Goal: Task Accomplishment & Management: Complete application form

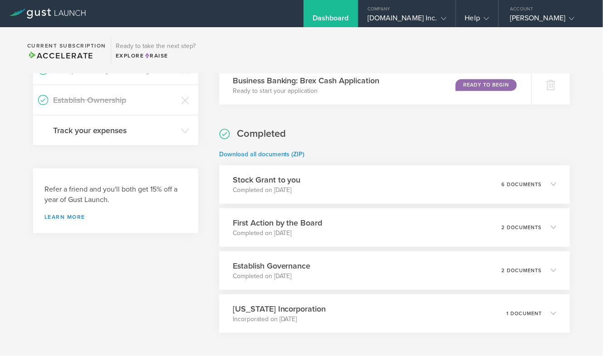
scroll to position [376, 0]
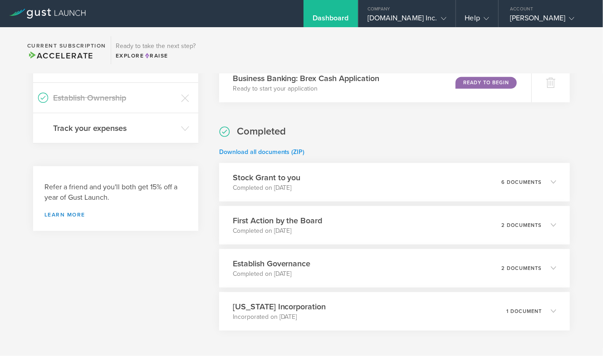
click at [278, 152] on link "Download all documents (ZIP)" at bounding box center [262, 152] width 86 height 8
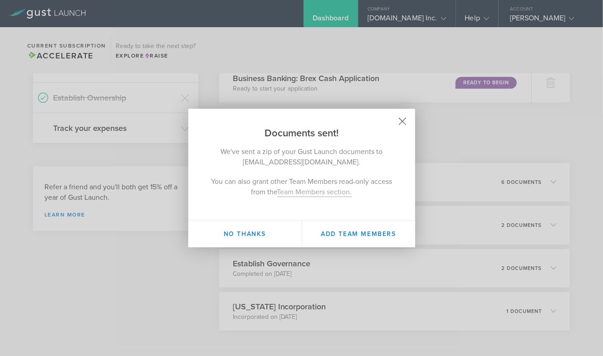
click at [405, 122] on icon at bounding box center [402, 122] width 8 height 8
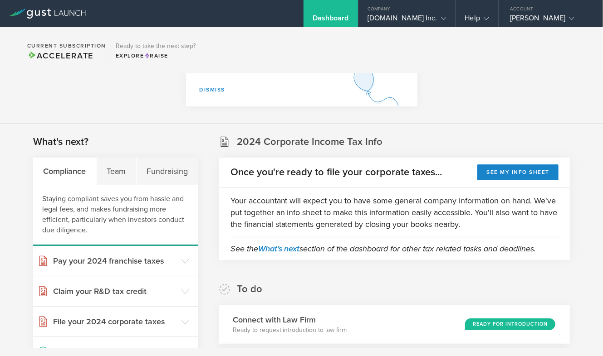
scroll to position [0, 0]
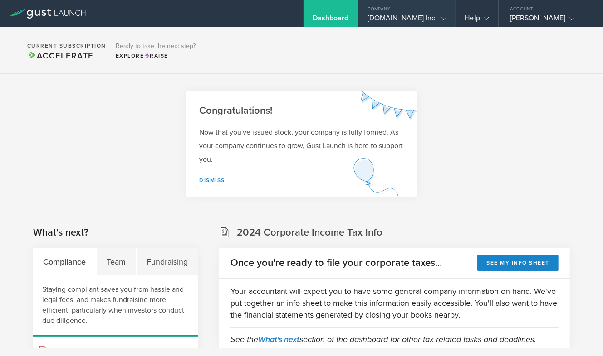
click at [427, 25] on div "click.live Inc." at bounding box center [406, 21] width 79 height 14
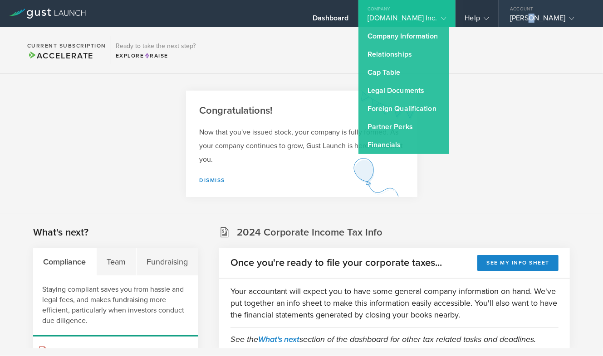
click at [532, 17] on div "Adam Lieb" at bounding box center [548, 21] width 77 height 14
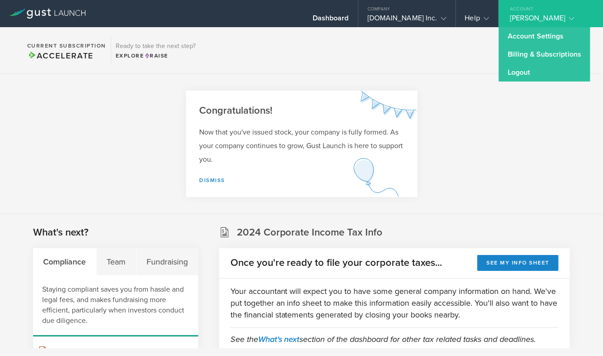
click at [434, 99] on section "Congratulations! Now that you've issued stock, your company is fully formed. As…" at bounding box center [301, 144] width 603 height 141
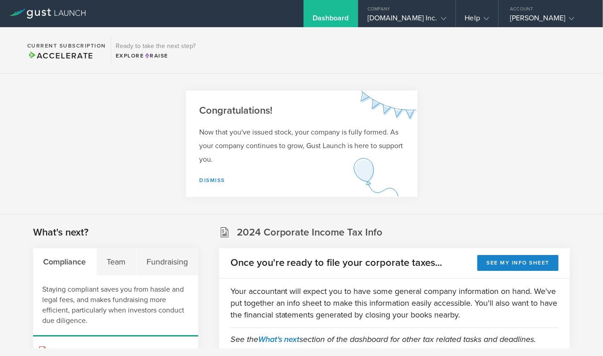
click at [505, 31] on section "Current Subscription Accelerate Ready to take the next step? Explore Raise" at bounding box center [301, 50] width 603 height 47
click at [517, 22] on div "Adam Lieb" at bounding box center [548, 21] width 77 height 14
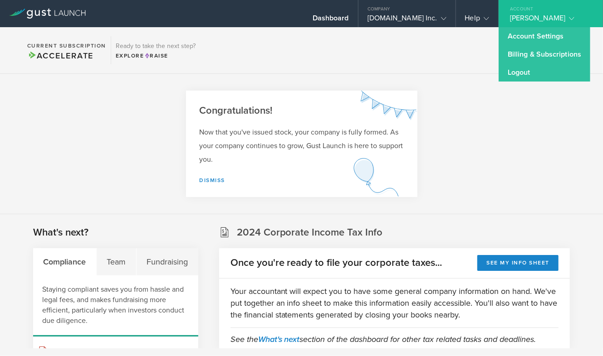
click at [505, 55] on link "Billing & Subscriptions" at bounding box center [544, 54] width 92 height 18
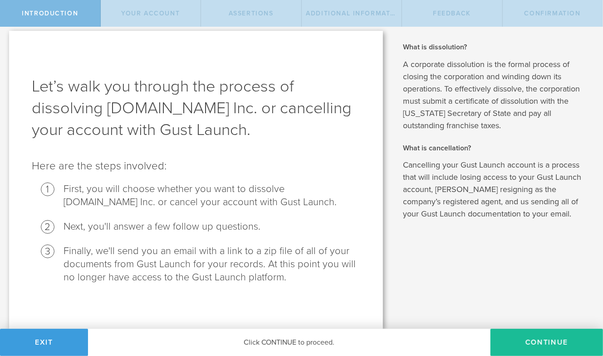
scroll to position [6, 0]
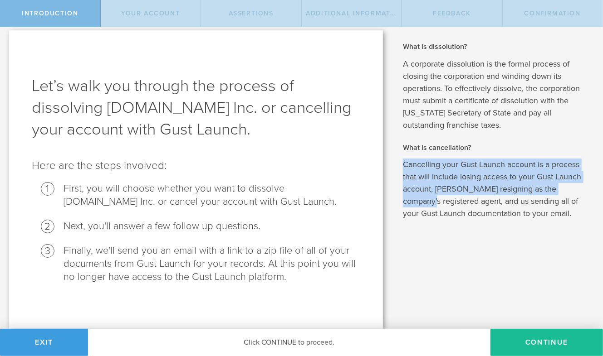
drag, startPoint x: 432, startPoint y: 157, endPoint x: 427, endPoint y: 203, distance: 46.1
click at [427, 203] on div "What is dissolution? A corporate dissolution is the formal process of closing t…" at bounding box center [496, 131] width 186 height 178
click at [427, 203] on p "Cancelling your Gust Launch account is a process that will include losing acces…" at bounding box center [496, 189] width 186 height 61
drag, startPoint x: 427, startPoint y: 203, endPoint x: 427, endPoint y: 139, distance: 63.9
click at [427, 139] on div "What is dissolution? A corporate dissolution is the formal process of closing t…" at bounding box center [496, 131] width 186 height 178
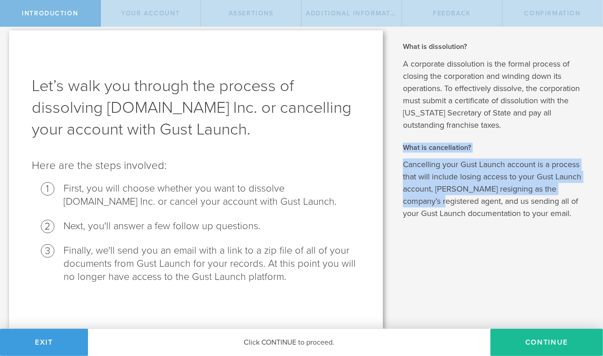
click at [427, 139] on div "What is dissolution? A corporate dissolution is the formal process of closing t…" at bounding box center [496, 131] width 186 height 178
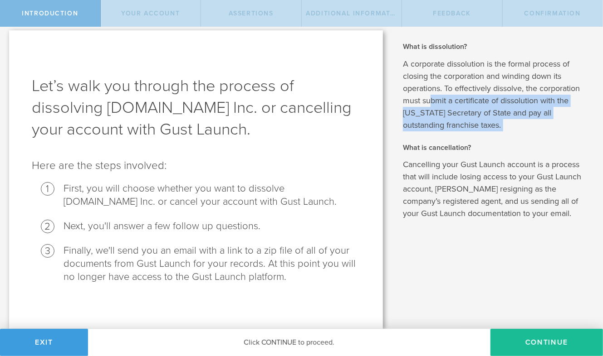
drag, startPoint x: 433, startPoint y: 137, endPoint x: 433, endPoint y: 97, distance: 39.9
click at [433, 97] on div "What is dissolution? A corporate dissolution is the formal process of closing t…" at bounding box center [496, 131] width 186 height 178
click at [433, 96] on p "A corporate dissolution is the formal process of closing the corporation and wi…" at bounding box center [496, 94] width 186 height 73
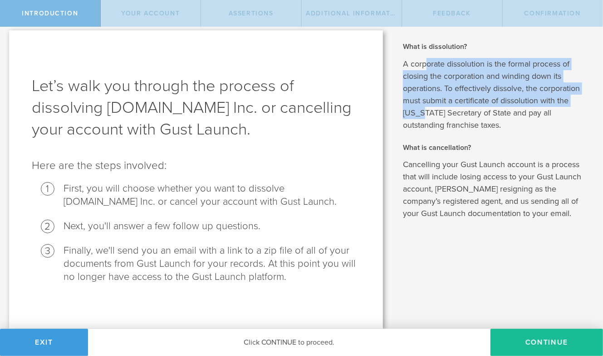
drag, startPoint x: 424, startPoint y: 66, endPoint x: 424, endPoint y: 130, distance: 63.9
click at [424, 130] on p "A corporate dissolution is the formal process of closing the corporation and wi…" at bounding box center [496, 94] width 186 height 73
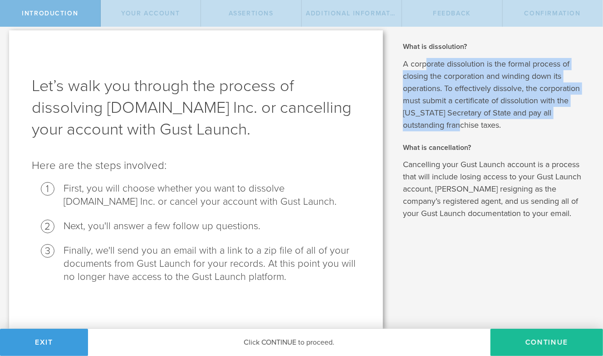
click at [424, 130] on p "A corporate dissolution is the formal process of closing the corporation and wi…" at bounding box center [496, 94] width 186 height 73
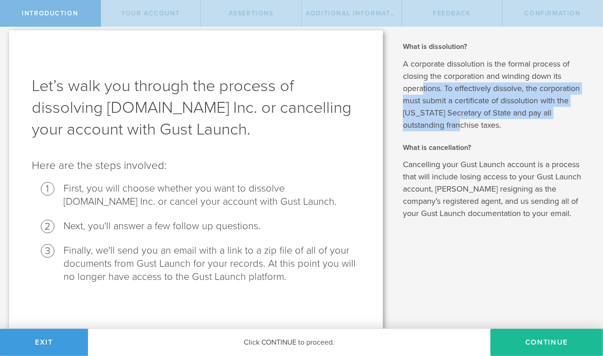
drag, startPoint x: 424, startPoint y: 130, endPoint x: 425, endPoint y: 76, distance: 54.4
click at [424, 77] on p "A corporate dissolution is the formal process of closing the corporation and wi…" at bounding box center [496, 94] width 186 height 73
click at [425, 76] on p "A corporate dissolution is the formal process of closing the corporation and wi…" at bounding box center [496, 94] width 186 height 73
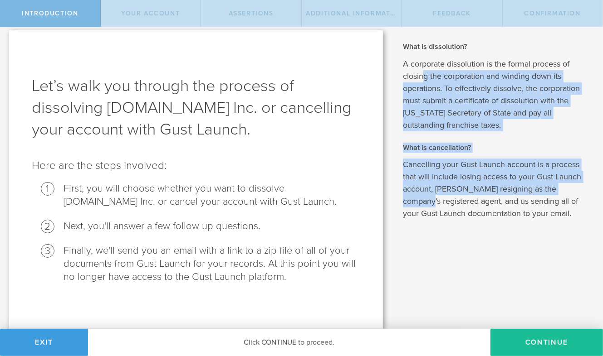
drag, startPoint x: 425, startPoint y: 76, endPoint x: 424, endPoint y: 209, distance: 132.9
click at [424, 208] on div "What is dissolution? A corporate dissolution is the formal process of closing t…" at bounding box center [496, 131] width 186 height 178
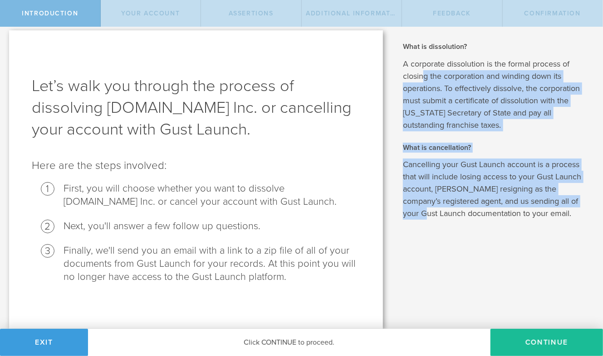
click at [424, 209] on p "Cancelling your Gust Launch account is a process that will include losing acces…" at bounding box center [496, 189] width 186 height 61
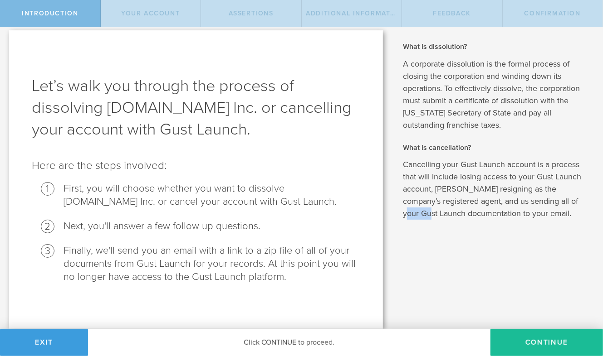
drag, startPoint x: 424, startPoint y: 209, endPoint x: 424, endPoint y: 165, distance: 44.0
click at [424, 165] on p "Cancelling your Gust Launch account is a process that will include losing acces…" at bounding box center [496, 189] width 186 height 61
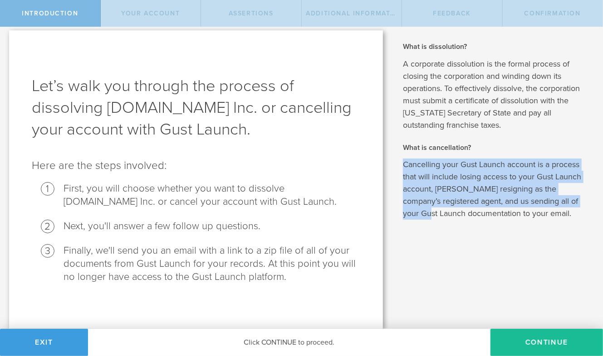
click at [424, 165] on p "Cancelling your Gust Launch account is a process that will include losing acces…" at bounding box center [496, 189] width 186 height 61
drag, startPoint x: 424, startPoint y: 165, endPoint x: 424, endPoint y: 205, distance: 39.9
click at [424, 205] on p "Cancelling your Gust Launch account is a process that will include losing acces…" at bounding box center [496, 189] width 186 height 61
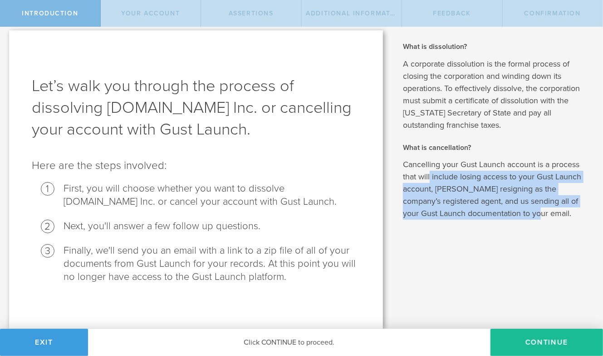
drag, startPoint x: 430, startPoint y: 176, endPoint x: 428, endPoint y: 223, distance: 47.7
click at [428, 223] on div "What is dissolution? A corporate dissolution is the formal process of closing t…" at bounding box center [497, 175] width 211 height 308
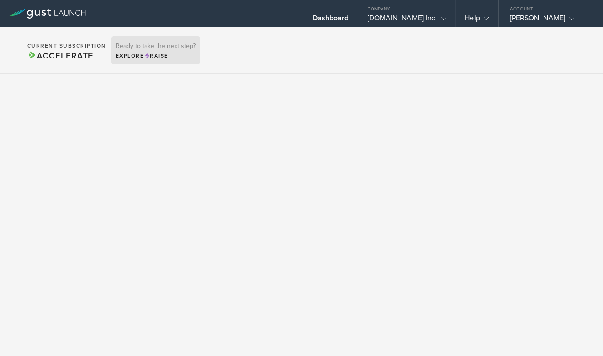
click at [156, 52] on div "Explore Raise" at bounding box center [156, 56] width 80 height 8
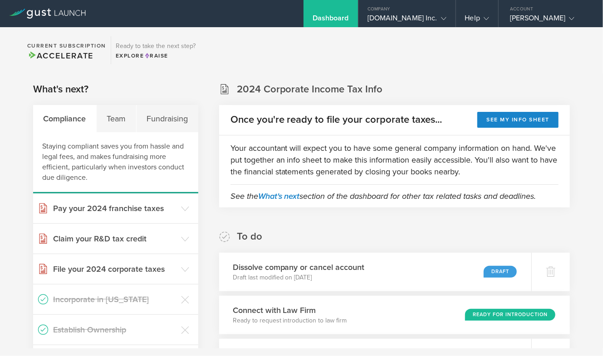
scroll to position [175, 0]
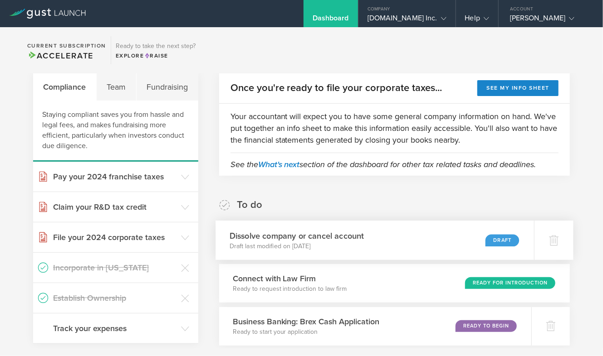
click at [395, 229] on div "Dissolve company or cancel account Draft last modified on Sep 24, 2025 Draft" at bounding box center [374, 240] width 318 height 39
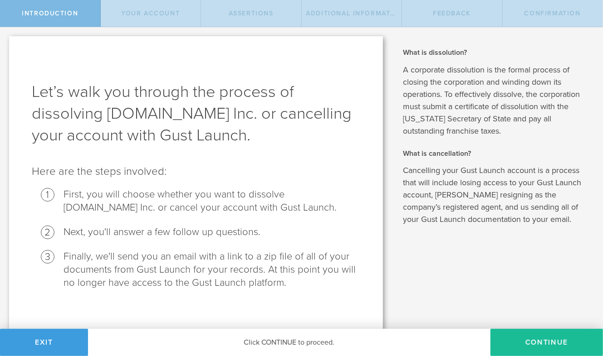
scroll to position [6, 0]
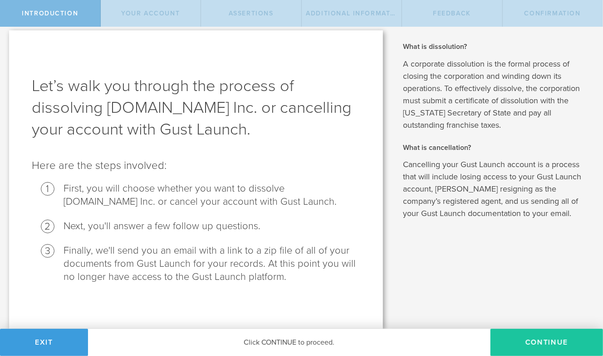
click at [518, 342] on button "Continue" at bounding box center [546, 342] width 112 height 27
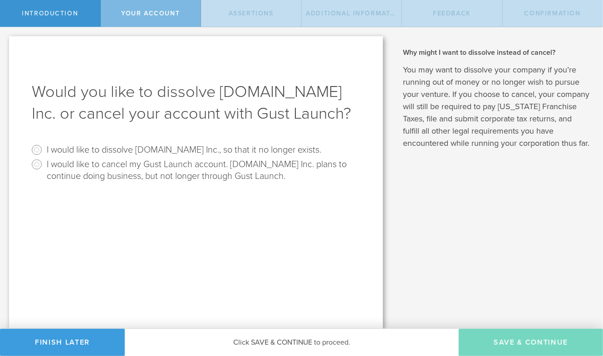
scroll to position [0, 0]
click at [40, 149] on input "I would like to dissolve [DOMAIN_NAME] Inc., so that it no longer exists." at bounding box center [36, 150] width 15 height 15
radio input "true"
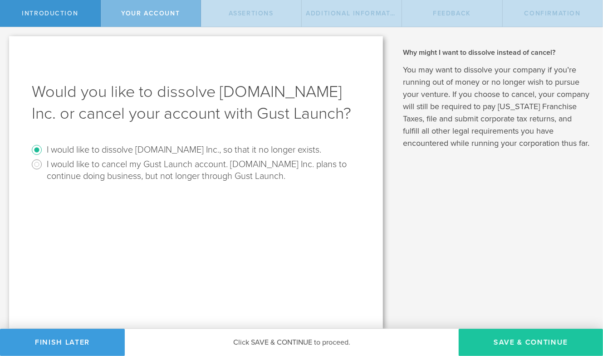
click at [491, 338] on button "Save & Continue" at bounding box center [531, 342] width 144 height 27
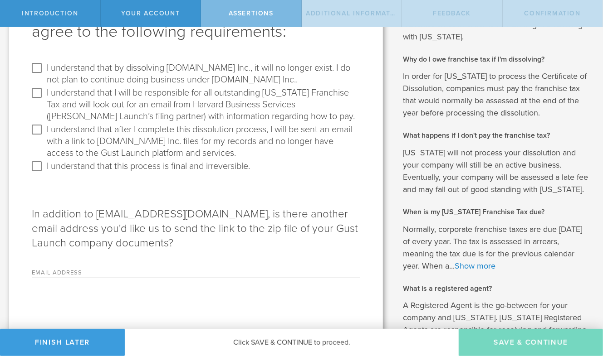
scroll to position [77, 0]
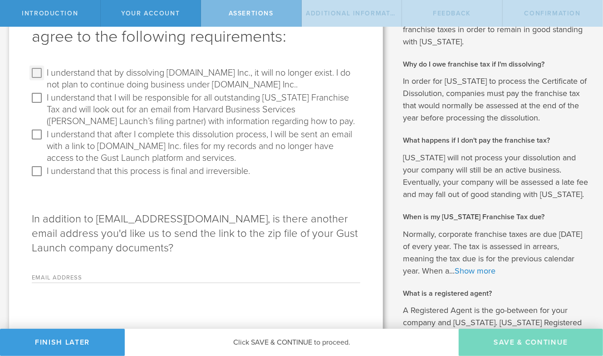
click at [40, 73] on input "I understand that by dissolving [DOMAIN_NAME] Inc., it will no longer exist. I …" at bounding box center [36, 73] width 15 height 15
checkbox input "true"
click at [36, 99] on input "I understand that I will be responsible for all outstanding [US_STATE] Franchis…" at bounding box center [36, 98] width 15 height 15
checkbox input "true"
click at [37, 135] on input "I understand that after I complete this dissolution process, I will be sent an …" at bounding box center [36, 134] width 15 height 15
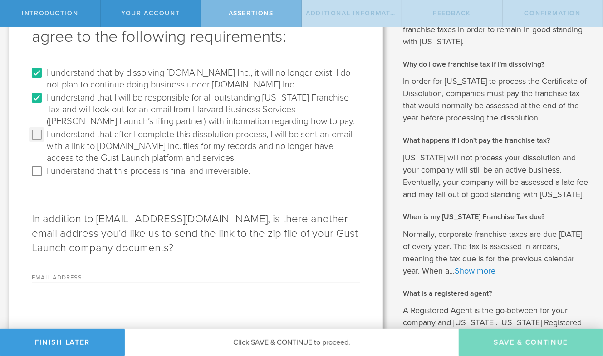
checkbox input "true"
click at [37, 180] on div "In addition to [EMAIL_ADDRESS][DOMAIN_NAME], is there another email address you…" at bounding box center [196, 231] width 328 height 105
click at [37, 172] on input "I understand that this process is final and irreversible." at bounding box center [36, 171] width 15 height 15
checkbox input "true"
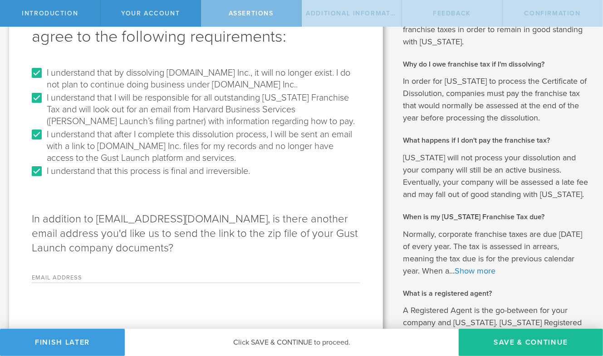
click at [117, 272] on div "Email Address Please enter a valid email address." at bounding box center [196, 274] width 328 height 19
click at [104, 275] on label "Email Address" at bounding box center [88, 279] width 113 height 8
click at [145, 275] on input "Email Address" at bounding box center [252, 276] width 215 height 14
click at [85, 278] on label "Email Address" at bounding box center [88, 279] width 113 height 8
click at [145, 278] on input "Email Address" at bounding box center [252, 276] width 215 height 14
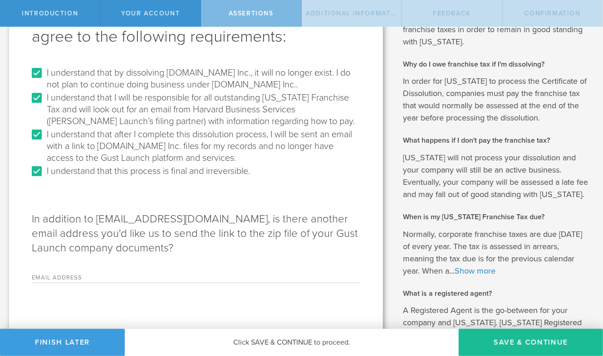
paste input "[EMAIL_ADDRESS][DOMAIN_NAME]"
click at [162, 277] on input "[EMAIL_ADDRESS][DOMAIN_NAME]" at bounding box center [252, 276] width 215 height 14
click at [171, 277] on input "[EMAIL_ADDRESS][DOMAIN_NAME]" at bounding box center [252, 276] width 215 height 14
click at [264, 276] on input "[EMAIL_ADDRESS][DOMAIN_NAME]" at bounding box center [252, 276] width 215 height 14
click at [146, 277] on input "[EMAIL_ADDRESS][DOMAIN_NAME]" at bounding box center [252, 276] width 215 height 14
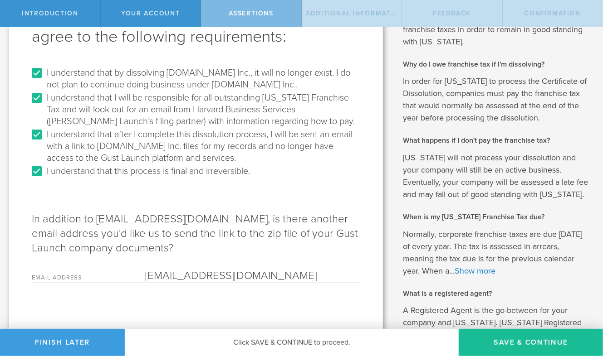
type input "[EMAIL_ADDRESS][DOMAIN_NAME]"
click at [115, 308] on div "To dissolve [DOMAIN_NAME] Inc., you need to agree to the following requirements…" at bounding box center [196, 183] width 374 height 448
click at [254, 279] on input "[EMAIL_ADDRESS][DOMAIN_NAME]" at bounding box center [252, 276] width 215 height 14
click at [480, 336] on button "Save & Continue" at bounding box center [531, 342] width 144 height 27
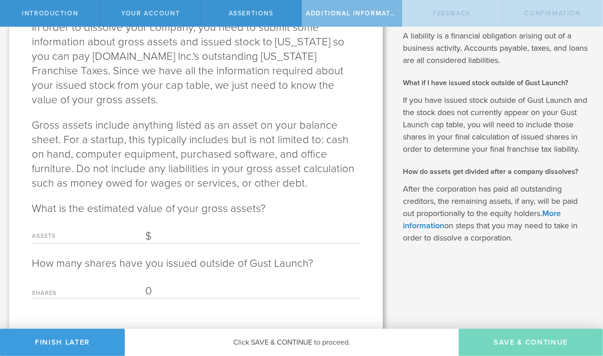
scroll to position [124, 0]
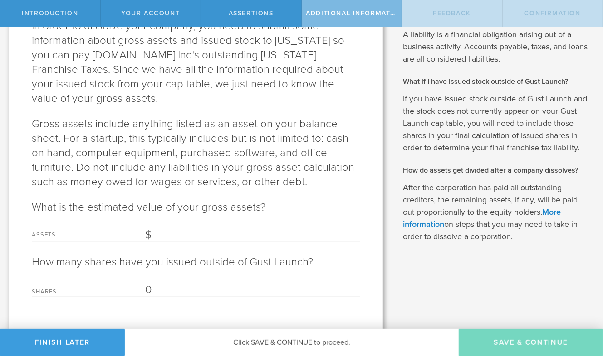
click at [183, 229] on input "Assets" at bounding box center [252, 236] width 215 height 14
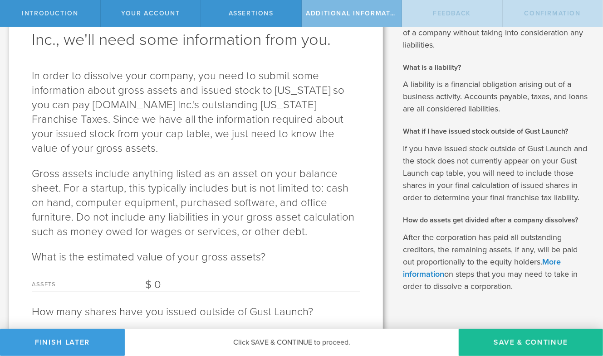
scroll to position [63, 0]
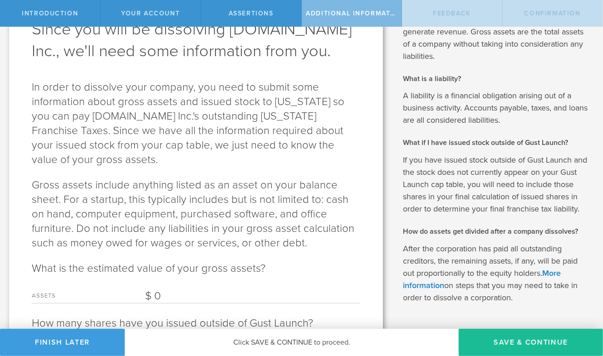
type input "0"
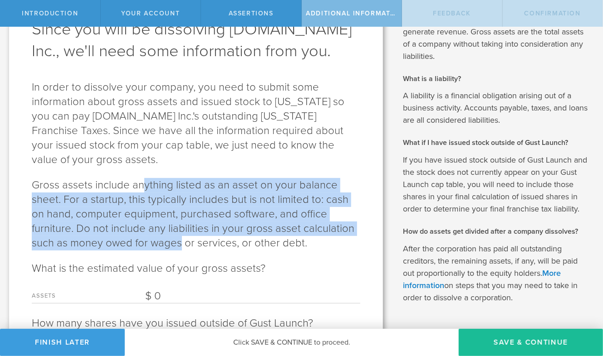
drag, startPoint x: 143, startPoint y: 179, endPoint x: 141, endPoint y: 225, distance: 46.3
click at [141, 225] on p "Gross assets include anything listed as an asset on your balance sheet. For a s…" at bounding box center [196, 214] width 328 height 73
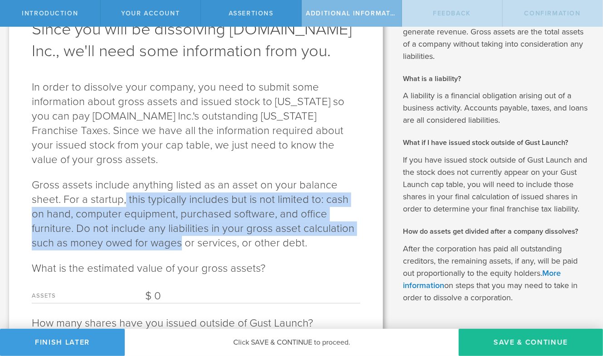
drag, startPoint x: 141, startPoint y: 225, endPoint x: 121, endPoint y: 180, distance: 49.0
click at [121, 181] on p "Gross assets include anything listed as an asset on your balance sheet. For a s…" at bounding box center [196, 214] width 328 height 73
click at [121, 180] on p "Gross assets include anything listed as an asset on your balance sheet. For a s…" at bounding box center [196, 214] width 328 height 73
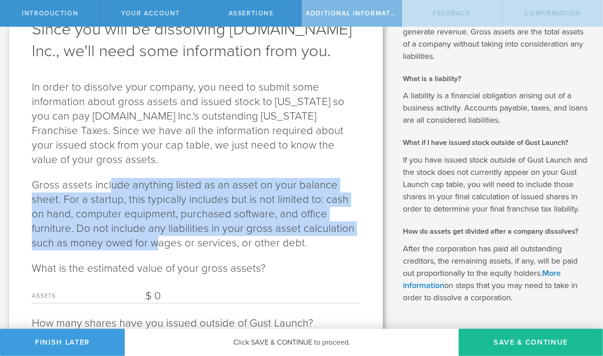
drag, startPoint x: 112, startPoint y: 173, endPoint x: 121, endPoint y: 228, distance: 55.2
click at [121, 228] on p "Gross assets include anything listed as an asset on your balance sheet. For a s…" at bounding box center [196, 214] width 328 height 73
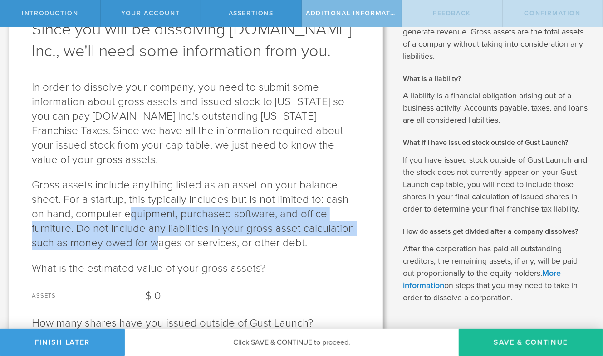
drag, startPoint x: 121, startPoint y: 228, endPoint x: 109, endPoint y: 177, distance: 52.3
click at [109, 186] on p "Gross assets include anything listed as an asset on your balance sheet. For a s…" at bounding box center [196, 214] width 328 height 73
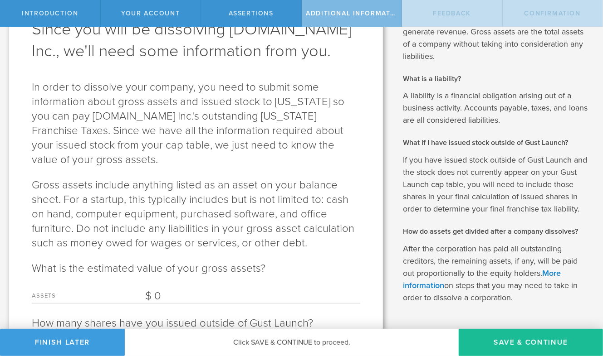
click at [109, 178] on p "Gross assets include anything listed as an asset on your balance sheet. For a s…" at bounding box center [196, 214] width 328 height 73
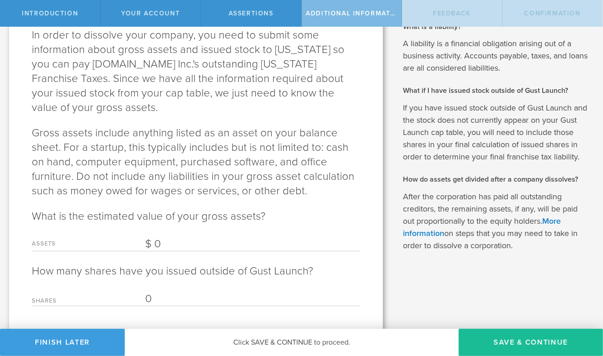
scroll to position [124, 0]
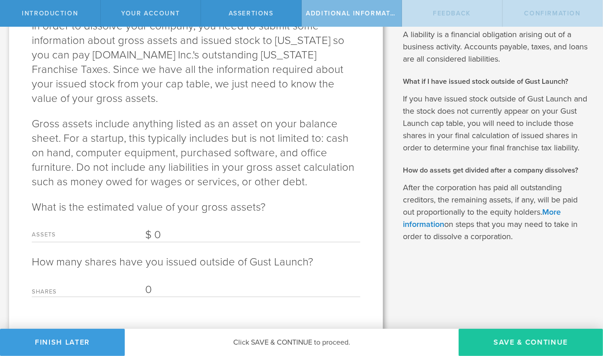
click at [492, 341] on button "Save & Continue" at bounding box center [531, 342] width 144 height 27
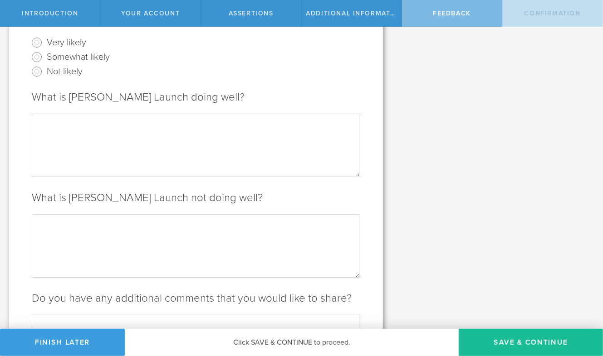
scroll to position [0, 0]
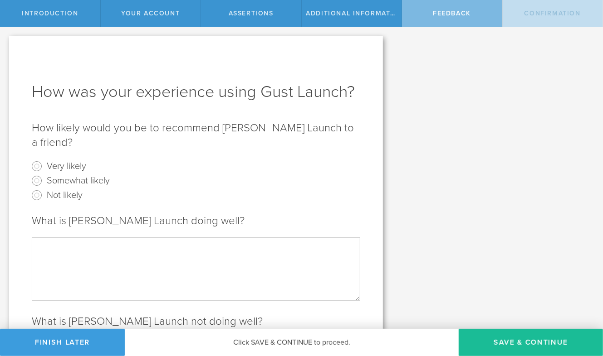
click at [72, 159] on label "Very likely" at bounding box center [66, 165] width 39 height 13
click at [44, 159] on input "Very likely" at bounding box center [36, 166] width 15 height 15
radio input "true"
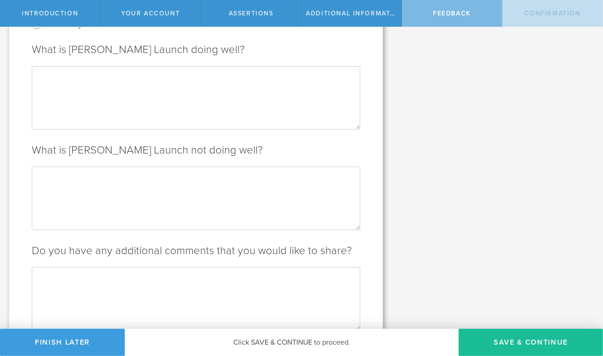
scroll to position [181, 0]
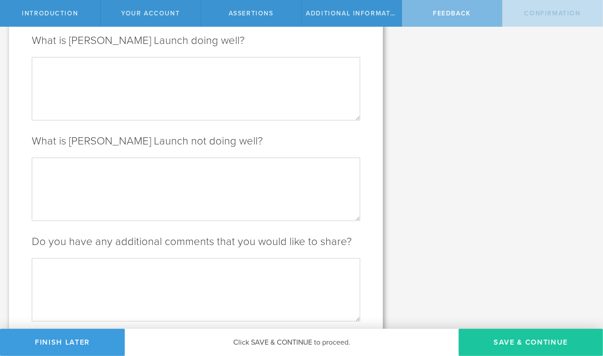
click at [522, 342] on button "Save & Continue" at bounding box center [531, 342] width 144 height 27
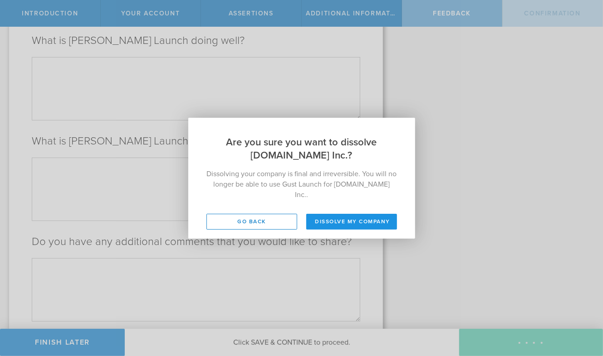
click at [371, 216] on button "Dissolve my company" at bounding box center [351, 222] width 91 height 16
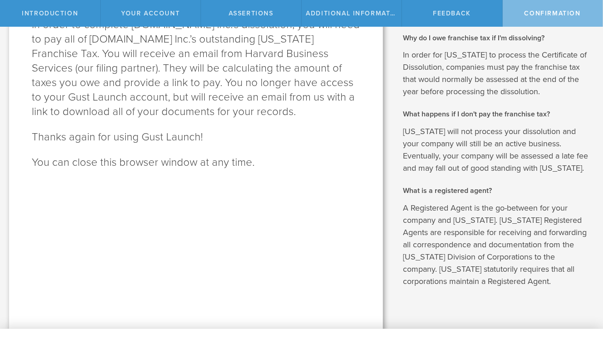
scroll to position [0, 0]
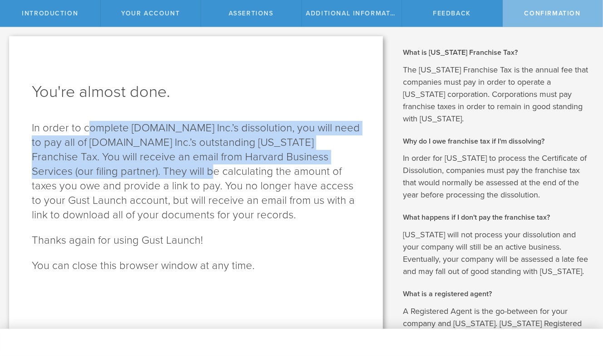
drag, startPoint x: 90, startPoint y: 131, endPoint x: 119, endPoint y: 182, distance: 58.5
click at [119, 181] on p "In order to complete [DOMAIN_NAME] Inc.’s dissolution, you will need to pay all…" at bounding box center [196, 172] width 328 height 102
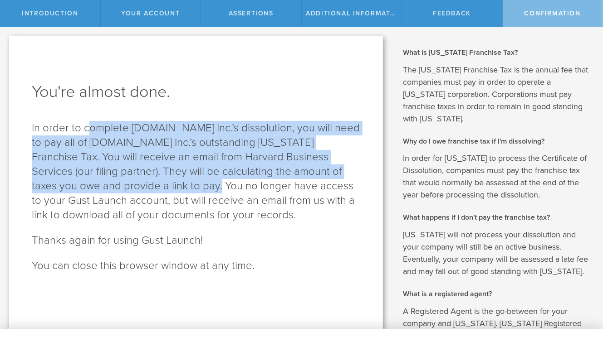
click at [119, 182] on p "In order to complete [DOMAIN_NAME] Inc.’s dissolution, you will need to pay all…" at bounding box center [196, 172] width 328 height 102
drag, startPoint x: 119, startPoint y: 182, endPoint x: 109, endPoint y: 121, distance: 61.7
click at [109, 122] on p "In order to complete [DOMAIN_NAME] Inc.’s dissolution, you will need to pay all…" at bounding box center [196, 172] width 328 height 102
click at [109, 121] on p "In order to complete [DOMAIN_NAME] Inc.’s dissolution, you will need to pay all…" at bounding box center [196, 172] width 328 height 102
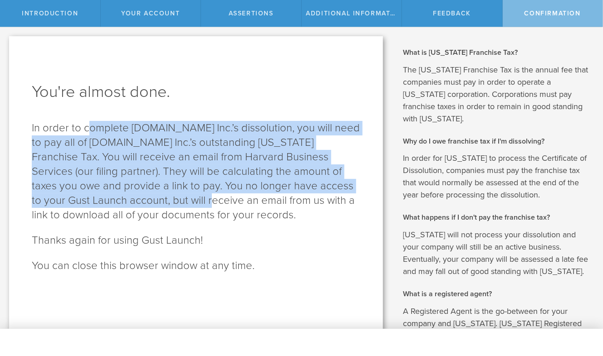
drag, startPoint x: 89, startPoint y: 122, endPoint x: 109, endPoint y: 203, distance: 83.7
click at [109, 203] on p "In order to complete [DOMAIN_NAME] Inc.’s dissolution, you will need to pay all…" at bounding box center [196, 172] width 328 height 102
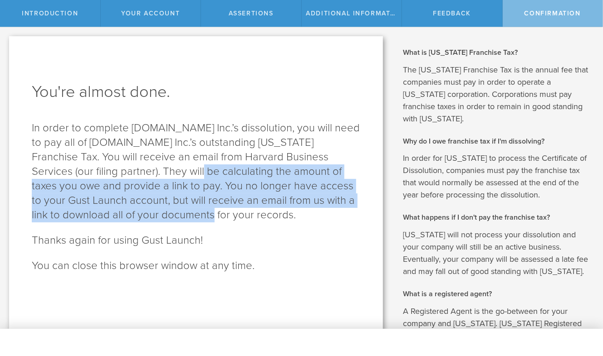
drag, startPoint x: 120, startPoint y: 216, endPoint x: 110, endPoint y: 158, distance: 58.5
click at [110, 159] on p "In order to complete [DOMAIN_NAME] Inc.’s dissolution, you will need to pay all…" at bounding box center [196, 172] width 328 height 102
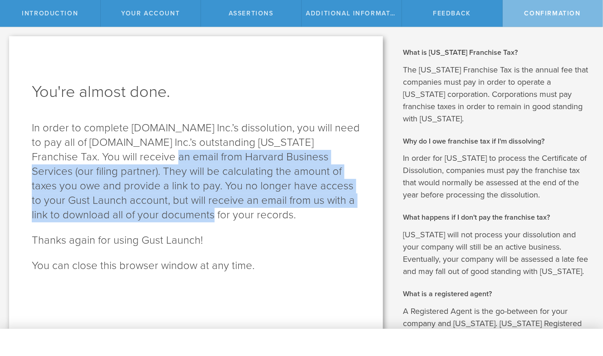
click at [110, 158] on p "In order to complete [DOMAIN_NAME] Inc.’s dissolution, you will need to pay all…" at bounding box center [196, 172] width 328 height 102
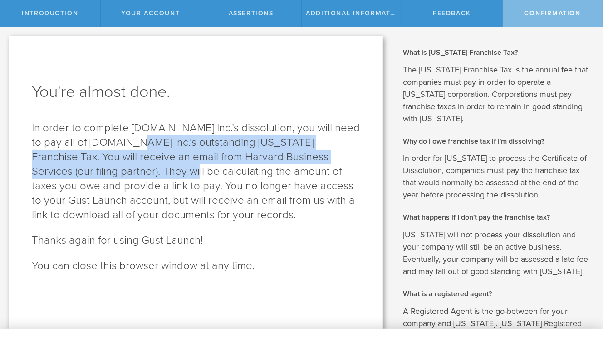
drag, startPoint x: 101, startPoint y: 144, endPoint x: 102, endPoint y: 222, distance: 78.0
click at [102, 221] on p "In order to complete [DOMAIN_NAME] Inc.’s dissolution, you will need to pay all…" at bounding box center [196, 172] width 328 height 102
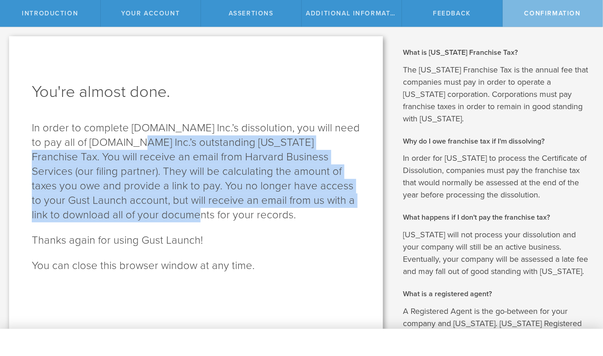
click at [102, 222] on p "In order to complete [DOMAIN_NAME] Inc.’s dissolution, you will need to pay all…" at bounding box center [196, 172] width 328 height 102
